Goal: Task Accomplishment & Management: Use online tool/utility

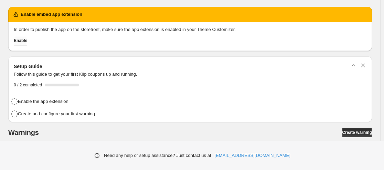
click at [27, 43] on span "Enable" at bounding box center [20, 41] width 13 height 6
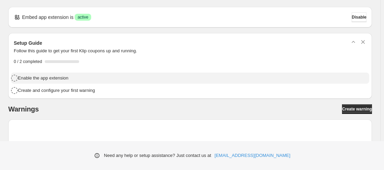
click at [61, 79] on h4 "Enable the app extension" at bounding box center [43, 78] width 51 height 7
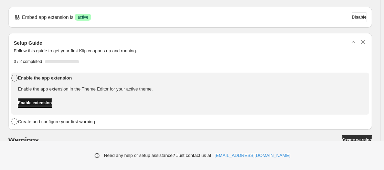
click at [52, 104] on span "Enable extension" at bounding box center [35, 103] width 34 height 6
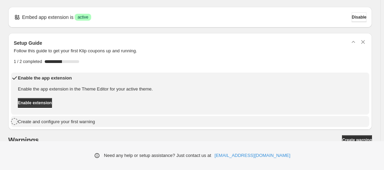
click at [51, 122] on h4 "Create and configure your first warning" at bounding box center [56, 121] width 77 height 7
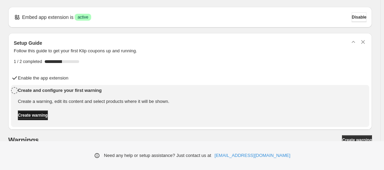
click at [46, 115] on span "Create warning" at bounding box center [33, 116] width 30 height 6
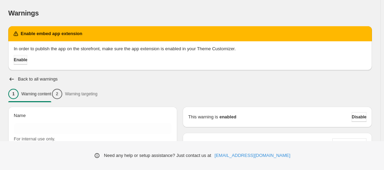
click at [26, 61] on span "Enable" at bounding box center [20, 60] width 13 height 6
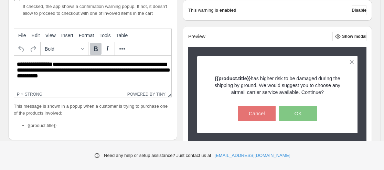
scroll to position [138, 0]
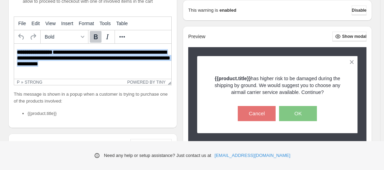
drag, startPoint x: 85, startPoint y: 64, endPoint x: 28, endPoint y: 97, distance: 66.7
click at [14, 47] on html "**********" at bounding box center [92, 59] width 157 height 30
paste body "Rich Text Area. Press ALT-0 for help."
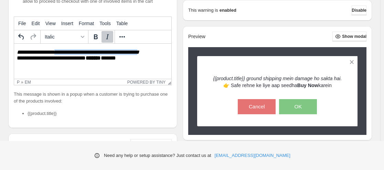
drag, startPoint x: 55, startPoint y: 54, endPoint x: 149, endPoint y: 52, distance: 93.7
click at [139, 52] on em "**********" at bounding box center [78, 52] width 123 height 5
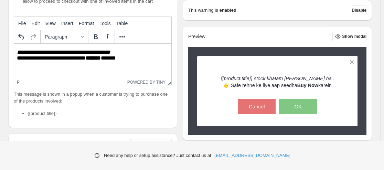
click at [55, 62] on p "**********" at bounding box center [94, 55] width 155 height 13
drag, startPoint x: 49, startPoint y: 59, endPoint x: 27, endPoint y: 59, distance: 21.7
click at [27, 59] on p "**********" at bounding box center [94, 55] width 155 height 13
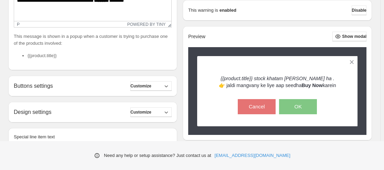
scroll to position [207, 0]
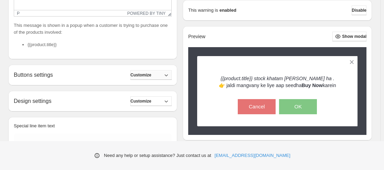
click at [151, 78] on span "Customize" at bounding box center [140, 75] width 21 height 6
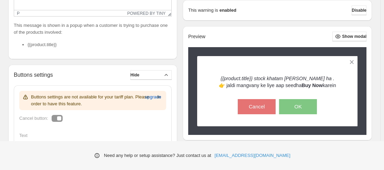
scroll to position [241, 0]
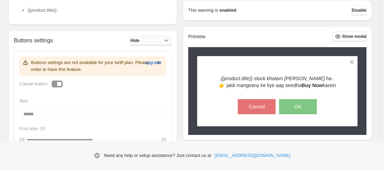
click at [167, 45] on button "Hide" at bounding box center [150, 41] width 41 height 10
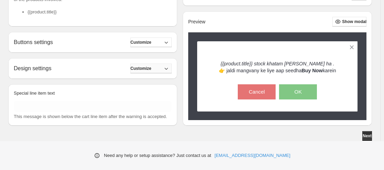
click at [149, 71] on span "Customize" at bounding box center [140, 69] width 21 height 6
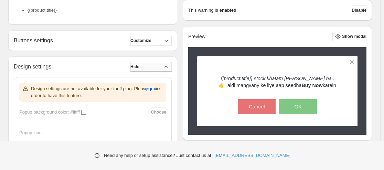
click at [149, 72] on button "Hide" at bounding box center [150, 67] width 41 height 10
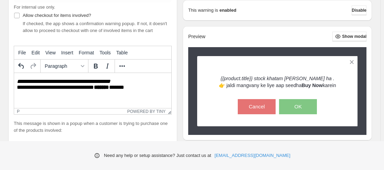
scroll to position [81, 0]
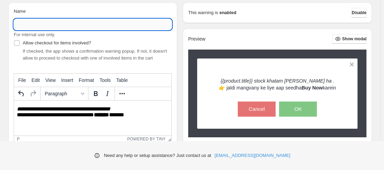
click at [72, 28] on input "Name" at bounding box center [93, 24] width 158 height 11
type input "**********"
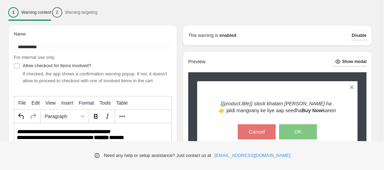
scroll to position [46, 0]
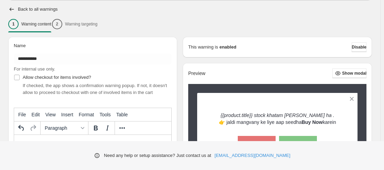
click at [100, 23] on div "1 Warning content 2 Warning targeting" at bounding box center [190, 24] width 364 height 14
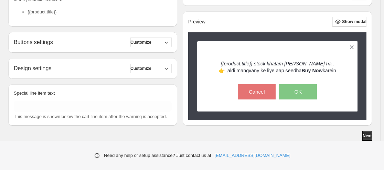
scroll to position [219, 0]
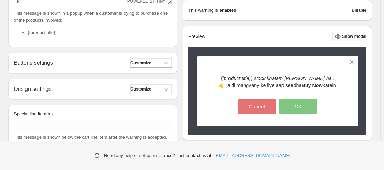
click at [351, 32] on button "Show modal" at bounding box center [350, 37] width 34 height 10
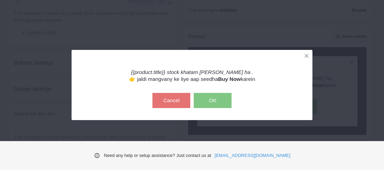
click at [207, 101] on button "OK" at bounding box center [213, 100] width 38 height 15
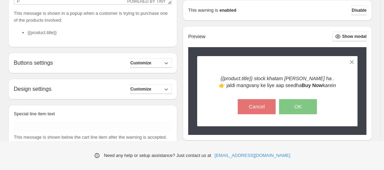
click at [338, 30] on div "Preview Show modal {{product.title}} stock khatam [PERSON_NAME] ha . 👉 jaldi ma…" at bounding box center [277, 83] width 189 height 114
click at [339, 32] on button "Show modal" at bounding box center [350, 37] width 34 height 10
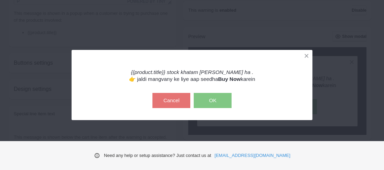
click at [170, 101] on button "Cancel" at bounding box center [172, 100] width 38 height 15
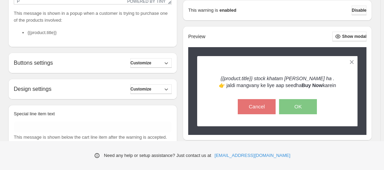
click at [363, 8] on span "Disable" at bounding box center [359, 11] width 15 height 6
click at [354, 9] on span "Disable" at bounding box center [359, 11] width 15 height 6
click at [274, 0] on div "This warning is enabled Disable" at bounding box center [277, 10] width 189 height 21
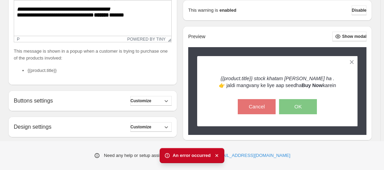
scroll to position [115, 0]
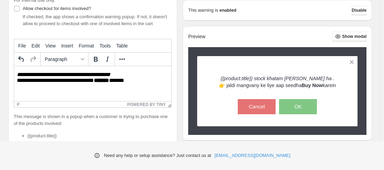
click at [138, 84] on p "**********" at bounding box center [94, 78] width 155 height 13
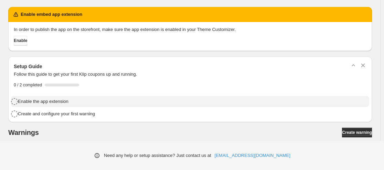
click at [48, 102] on h4 "Enable the app extension" at bounding box center [43, 101] width 51 height 7
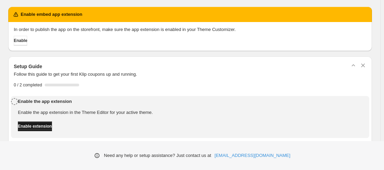
click at [52, 124] on span "Enable extension" at bounding box center [35, 127] width 34 height 6
click at [19, 42] on span "Enable" at bounding box center [20, 41] width 13 height 6
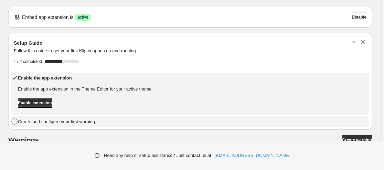
click at [70, 121] on h4 "Create and configure your first warning" at bounding box center [56, 121] width 77 height 7
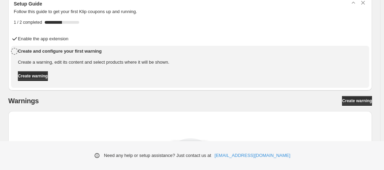
scroll to position [69, 0]
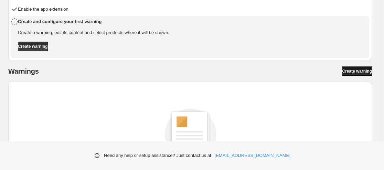
click at [371, 68] on link "Create warning" at bounding box center [357, 71] width 30 height 10
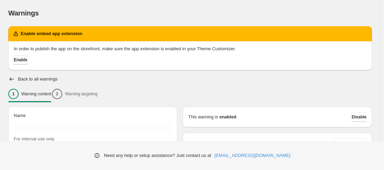
click at [25, 63] on button "Enable" at bounding box center [20, 60] width 13 height 10
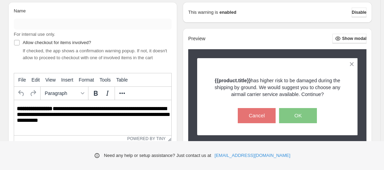
scroll to position [103, 0]
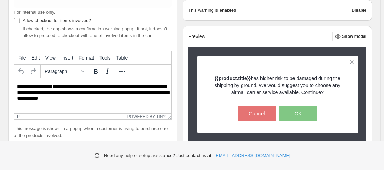
click at [78, 90] on p "**********" at bounding box center [94, 93] width 155 height 19
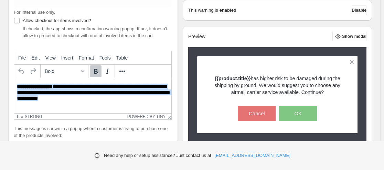
paste body "Rich Text Area. Press ALT-0 for help."
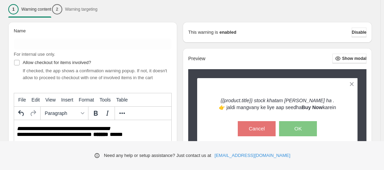
scroll to position [0, 0]
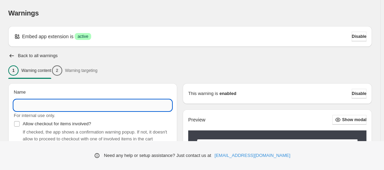
click at [110, 108] on input "Name" at bounding box center [93, 105] width 158 height 11
type input "*"
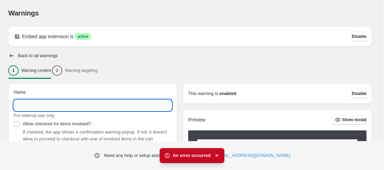
click at [106, 108] on input "Name" at bounding box center [93, 105] width 158 height 11
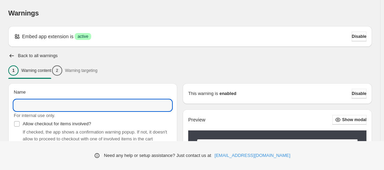
type input "*********"
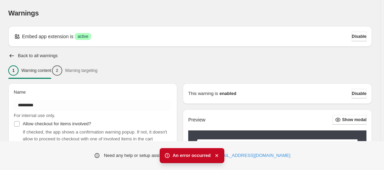
click at [211, 156] on span "An error occurred" at bounding box center [192, 155] width 38 height 7
click at [218, 155] on icon "button" at bounding box center [216, 155] width 7 height 7
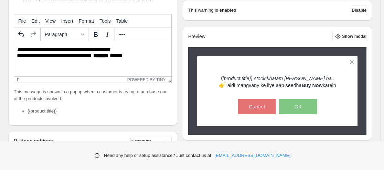
scroll to position [172, 0]
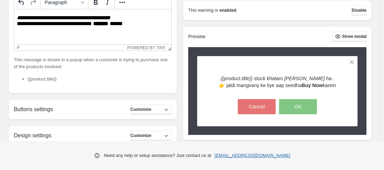
click at [259, 157] on link "[EMAIL_ADDRESS][DOMAIN_NAME]" at bounding box center [253, 155] width 76 height 7
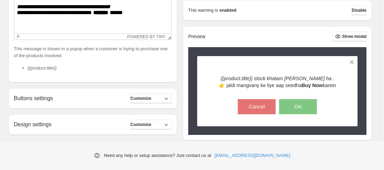
scroll to position [253, 0]
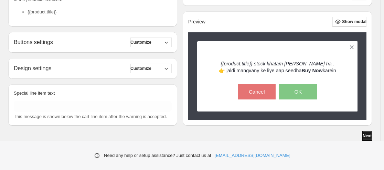
click at [365, 137] on span "Next" at bounding box center [367, 136] width 9 height 6
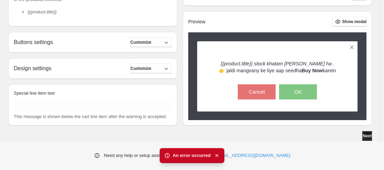
click at [368, 132] on button "Next" at bounding box center [367, 136] width 10 height 10
click at [367, 131] on button "Next" at bounding box center [367, 136] width 10 height 10
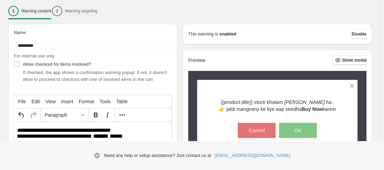
scroll to position [0, 0]
